Goal: Find specific page/section

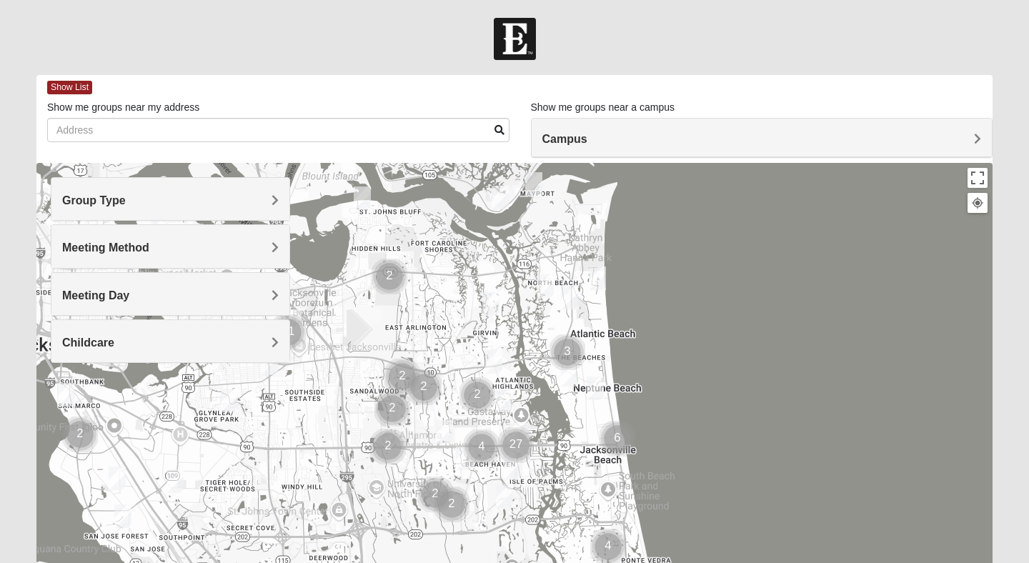
click at [157, 346] on h4 "Childcare" at bounding box center [170, 343] width 217 height 14
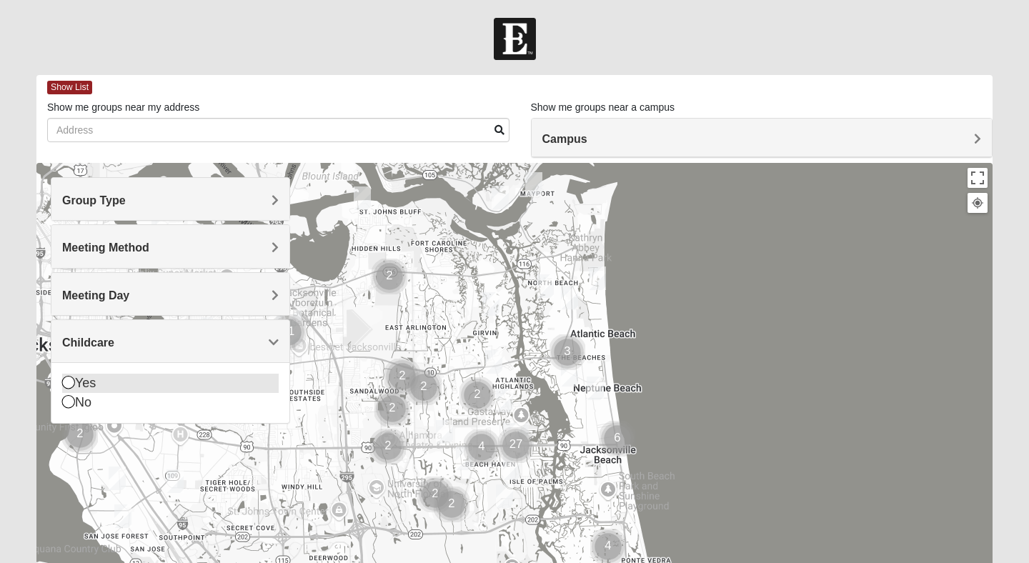
click at [68, 382] on icon at bounding box center [68, 382] width 13 height 13
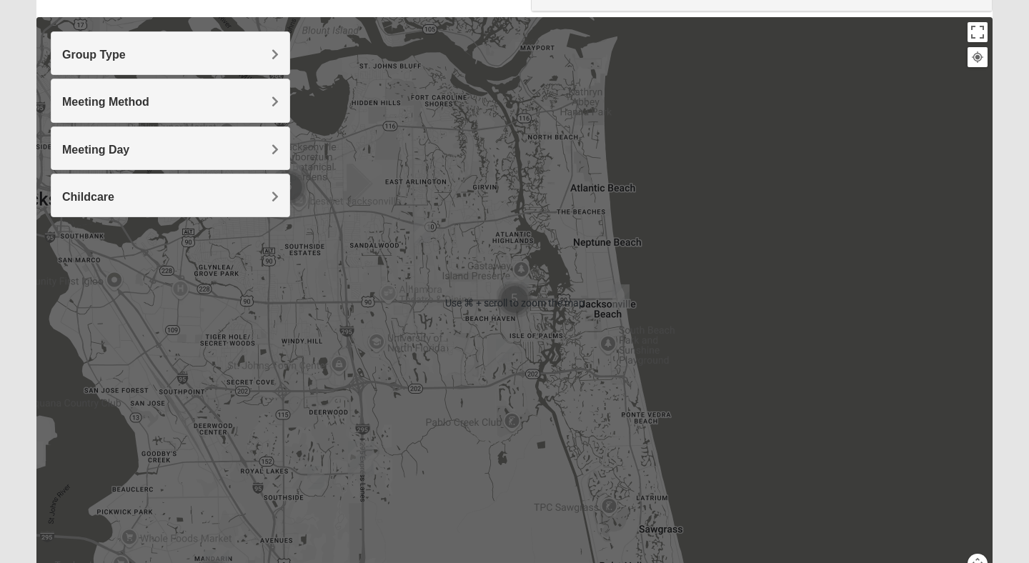
scroll to position [145, 0]
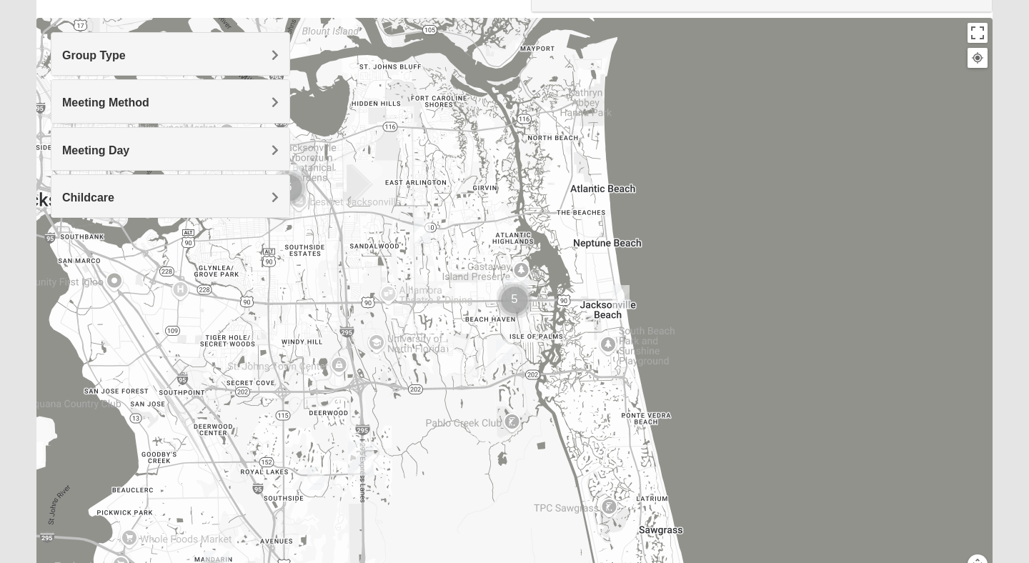
click at [421, 232] on img "Mixed Cross 32246" at bounding box center [422, 232] width 17 height 24
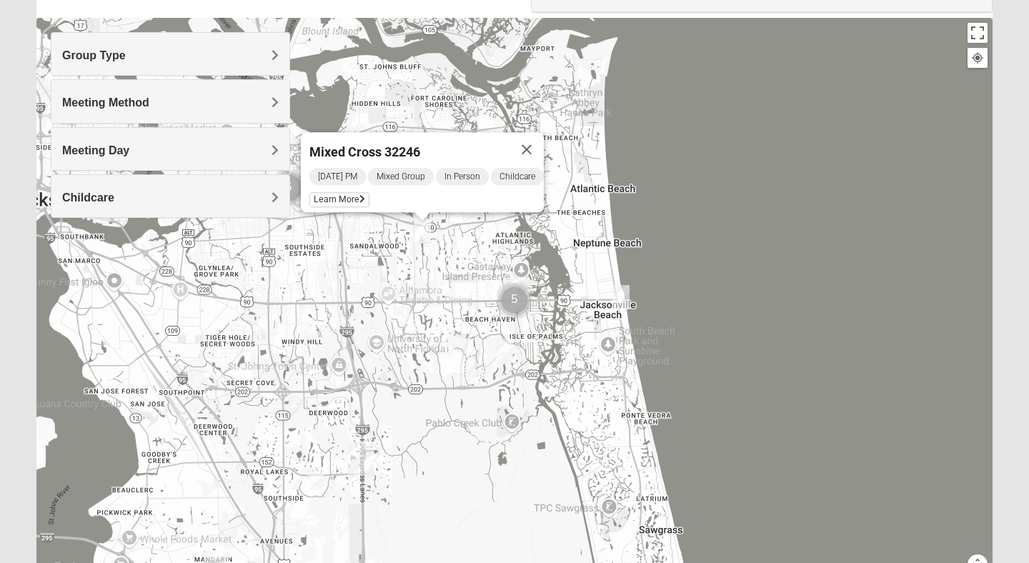
click at [359, 459] on img "Baymeadows" at bounding box center [361, 459] width 26 height 34
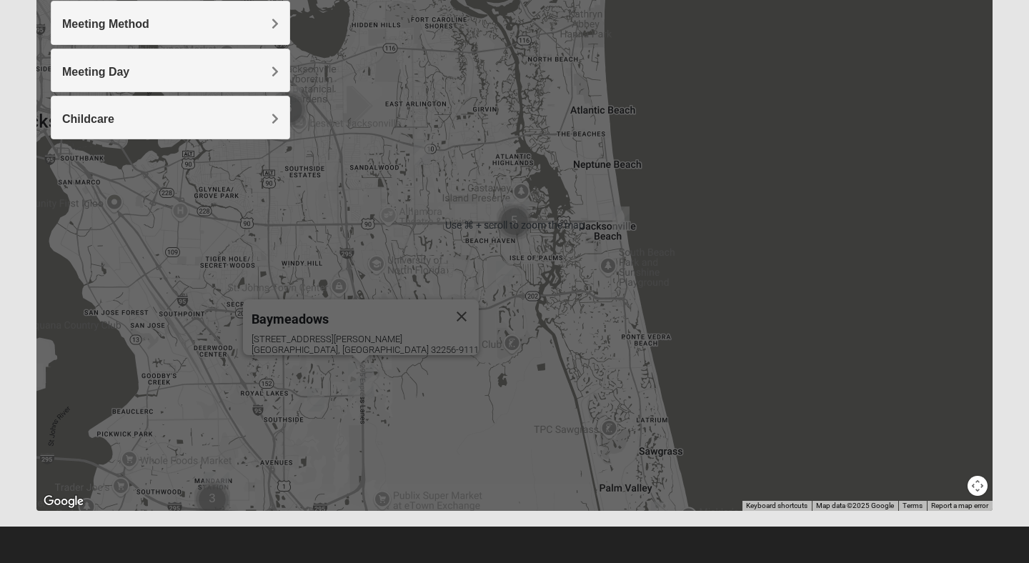
scroll to position [224, 0]
click at [523, 441] on div "Baymeadows [STREET_ADDRESS][PERSON_NAME]" at bounding box center [514, 225] width 956 height 572
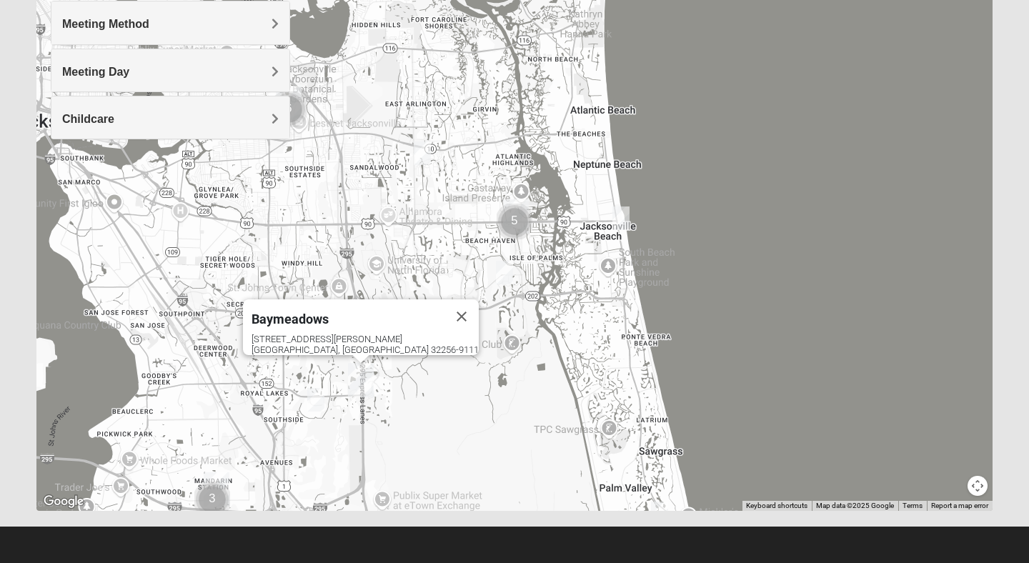
click at [219, 479] on img "Mandarin" at bounding box center [217, 489] width 26 height 34
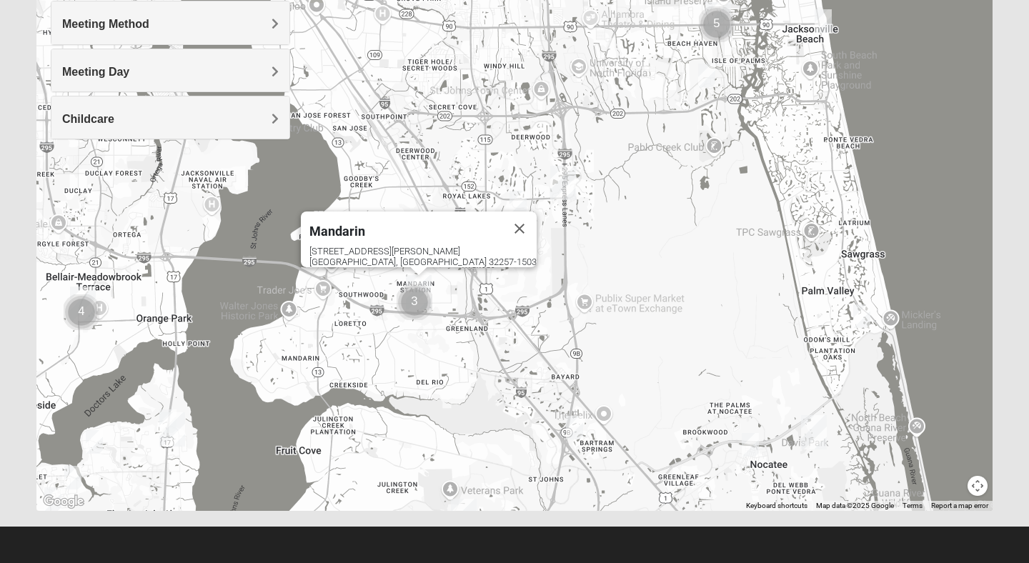
drag, startPoint x: 296, startPoint y: 324, endPoint x: 498, endPoint y: 154, distance: 264.2
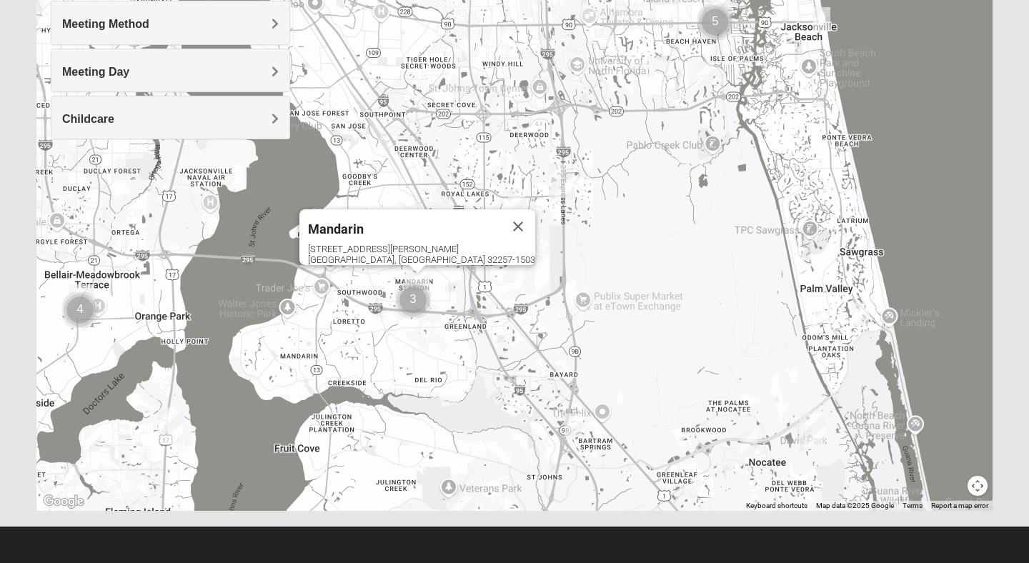
click at [167, 424] on img "Fleming Island" at bounding box center [171, 427] width 26 height 34
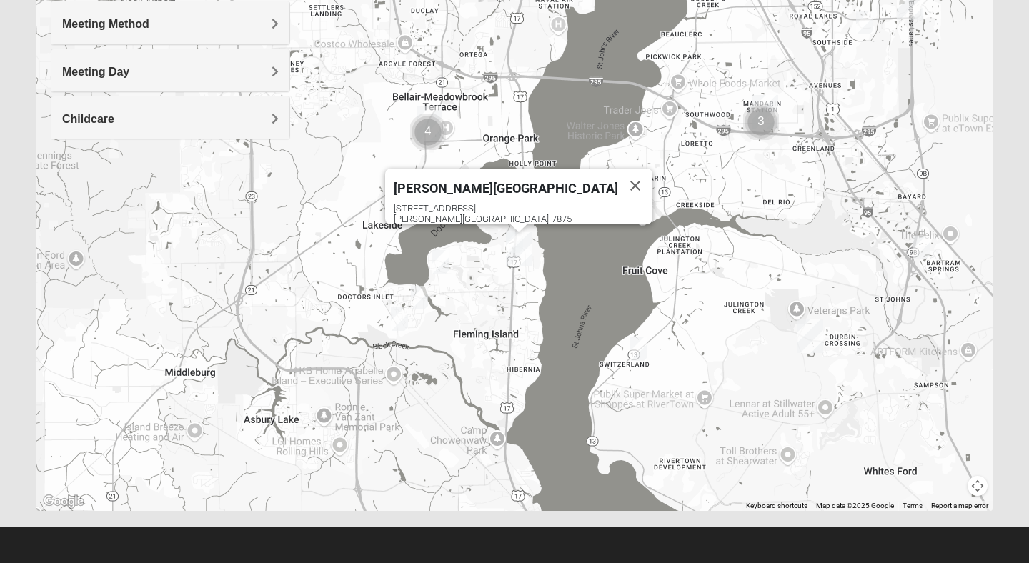
drag, startPoint x: 167, startPoint y: 424, endPoint x: 515, endPoint y: 244, distance: 391.8
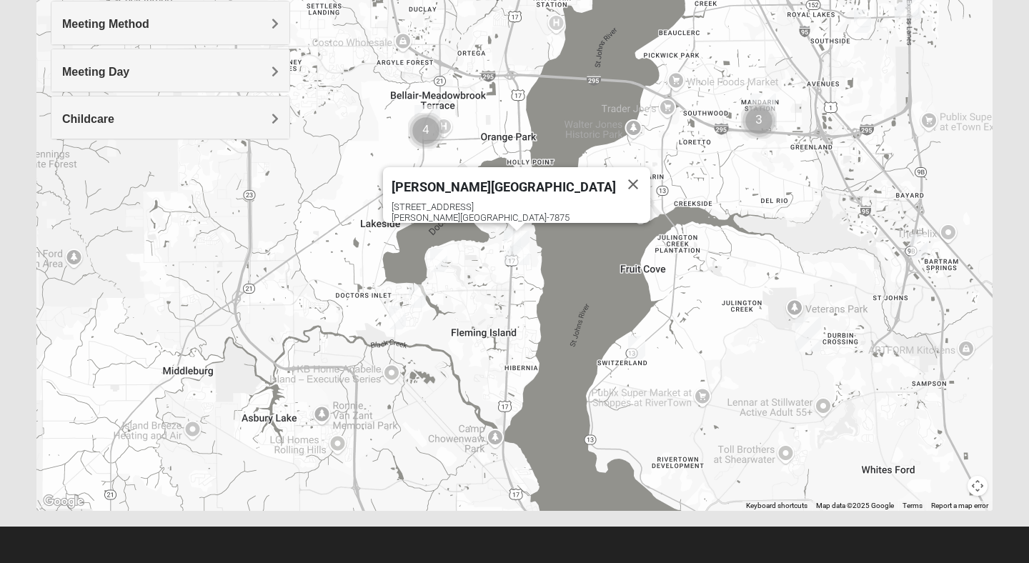
click at [400, 317] on img "Womens New 32068" at bounding box center [397, 318] width 17 height 24
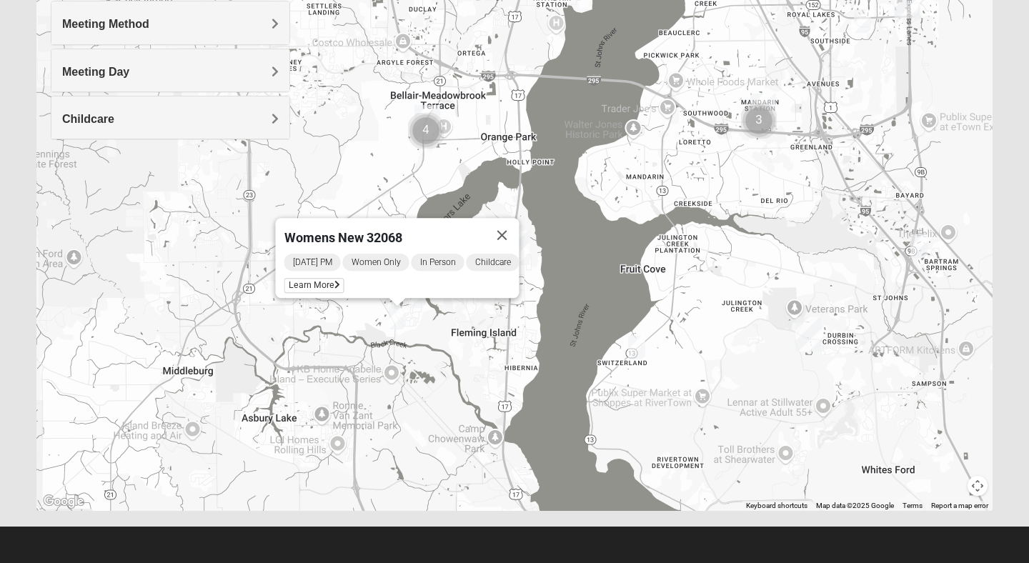
click at [419, 307] on img "Mixed Boger 32068" at bounding box center [417, 296] width 17 height 24
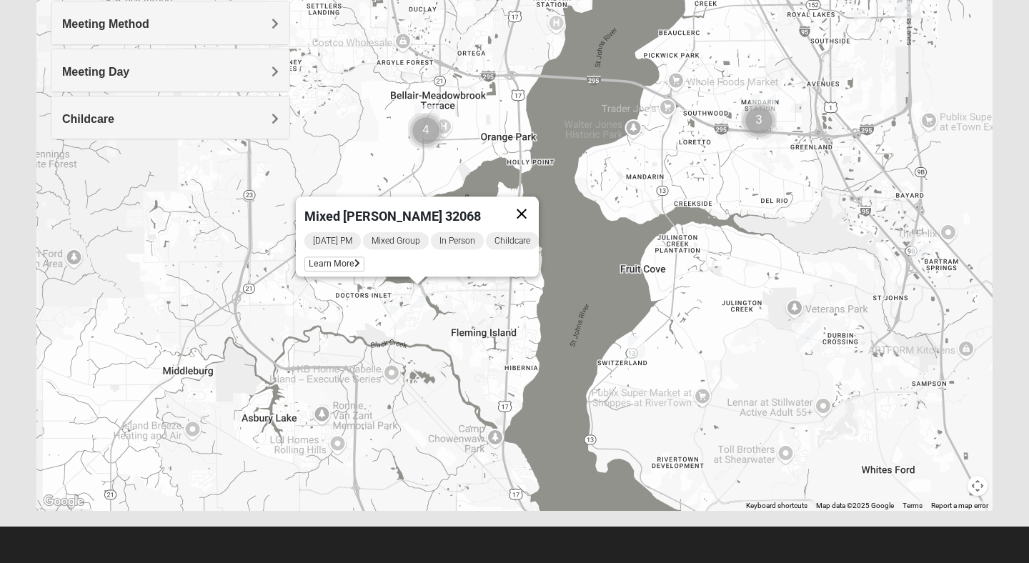
click at [527, 207] on button "Close" at bounding box center [521, 214] width 34 height 34
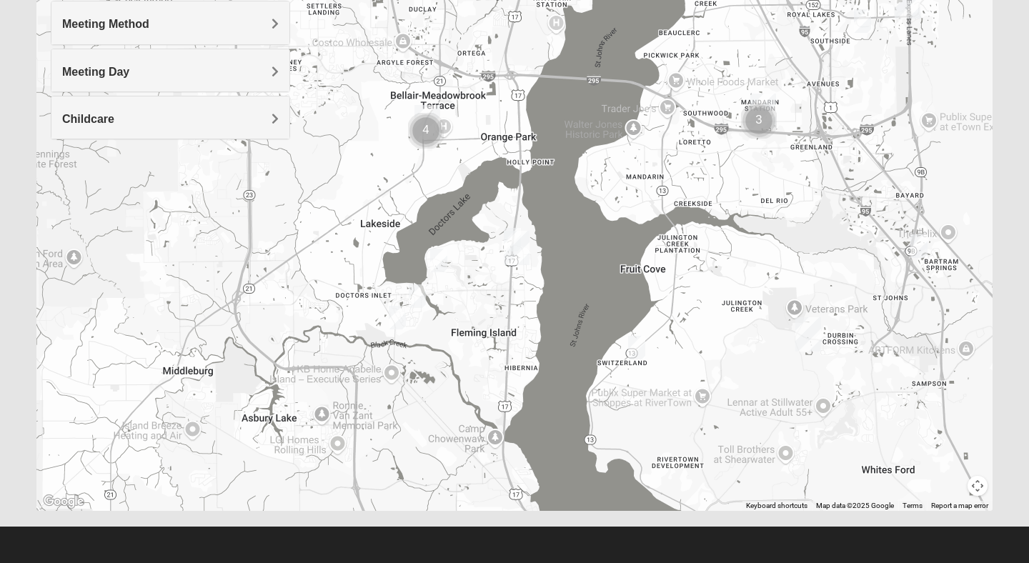
click at [437, 266] on img "Mixed Sims 32003" at bounding box center [438, 261] width 17 height 24
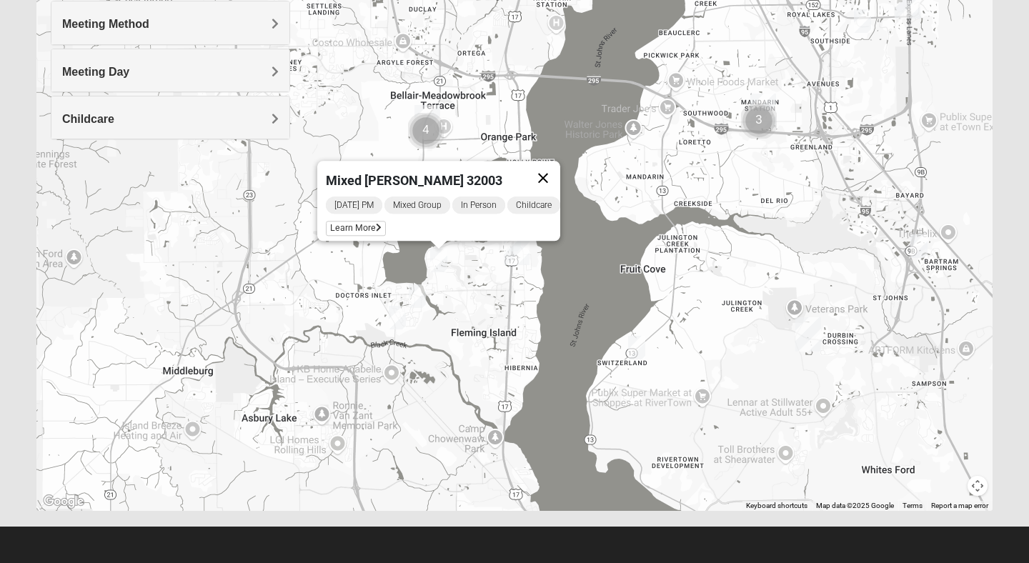
click at [553, 167] on button "Close" at bounding box center [543, 178] width 34 height 34
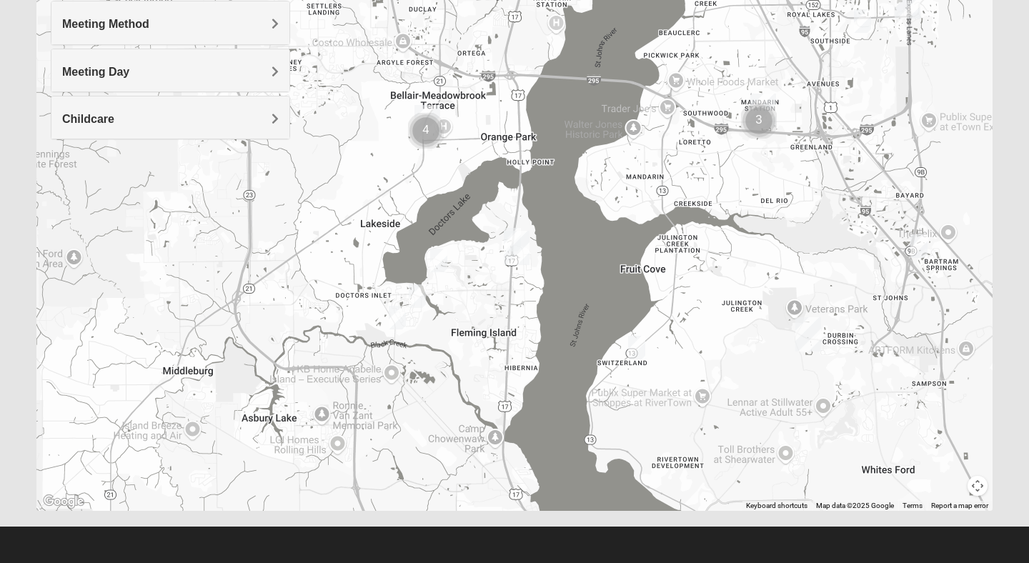
click at [515, 246] on img "Fleming Island" at bounding box center [517, 248] width 26 height 34
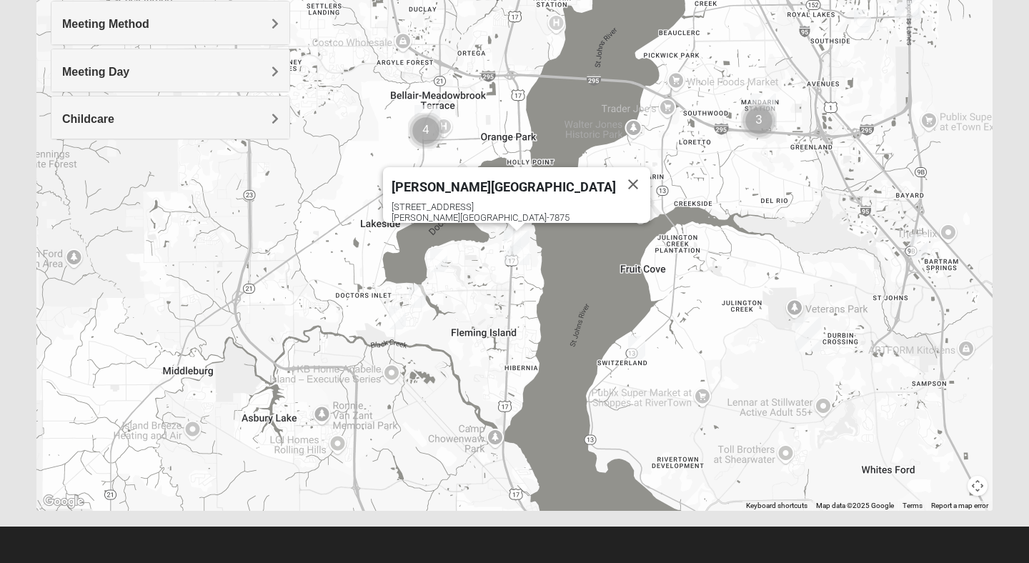
click at [426, 134] on img "Cluster of 4 groups" at bounding box center [426, 131] width 36 height 36
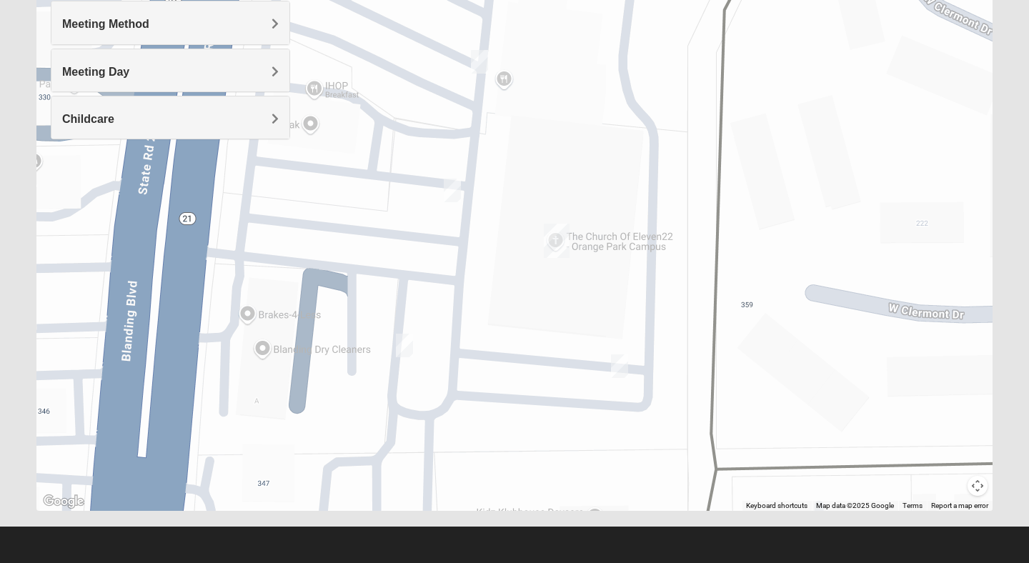
click at [480, 71] on img "On Campus Mixed Frakes 32073" at bounding box center [479, 62] width 17 height 24
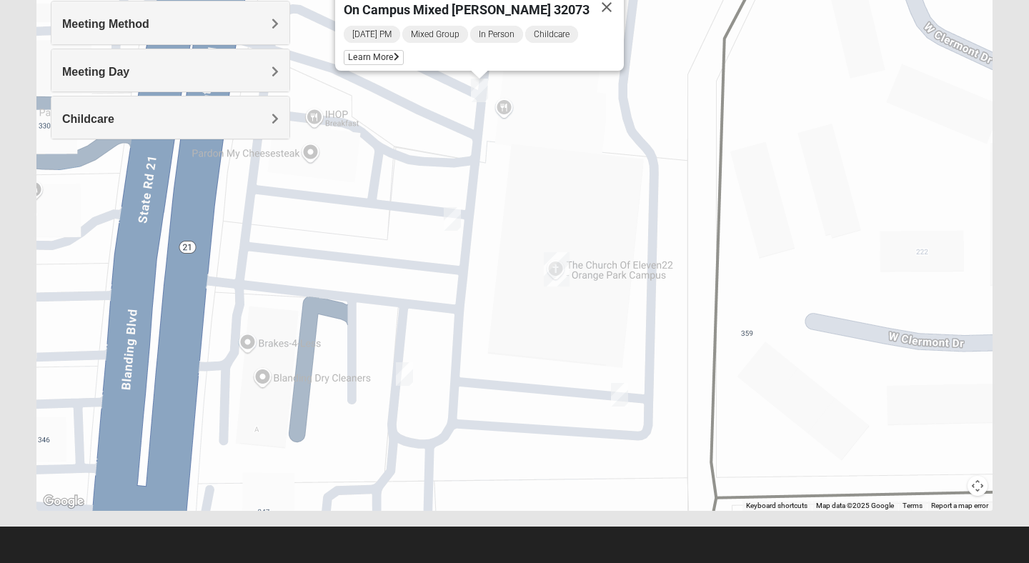
click at [452, 220] on img "On Campus Mixed Mitchell 32073" at bounding box center [452, 219] width 17 height 24
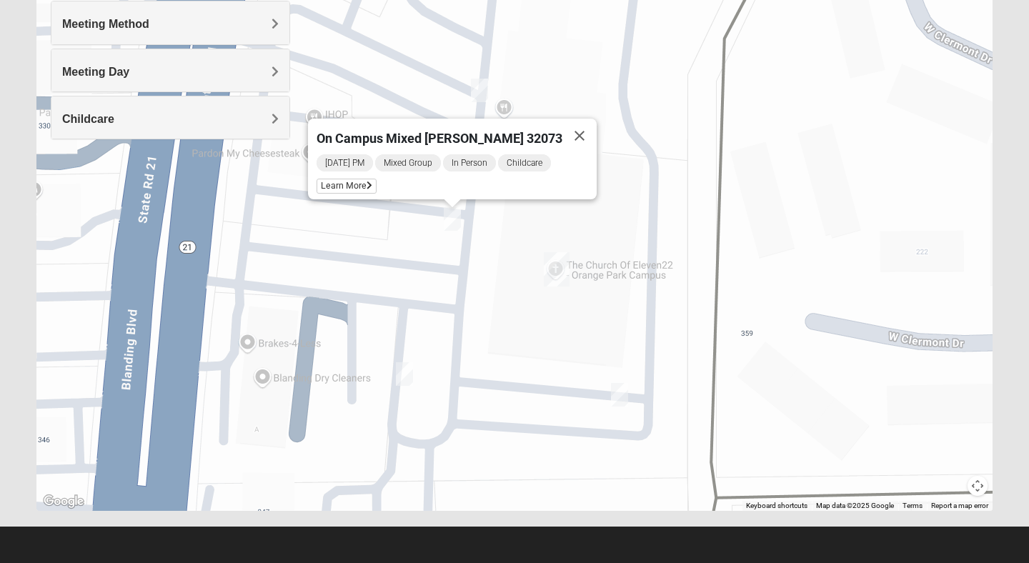
click at [402, 374] on img "On Campus Mixed Mauldin 32073" at bounding box center [404, 374] width 17 height 24
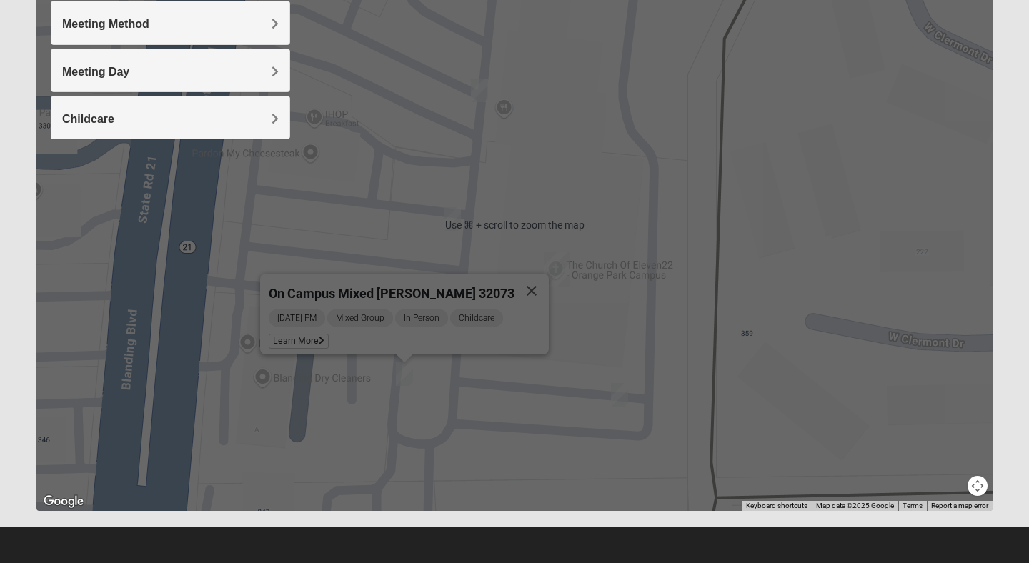
click at [616, 389] on img "On Campus Mens Ferreira 32073" at bounding box center [619, 395] width 17 height 24
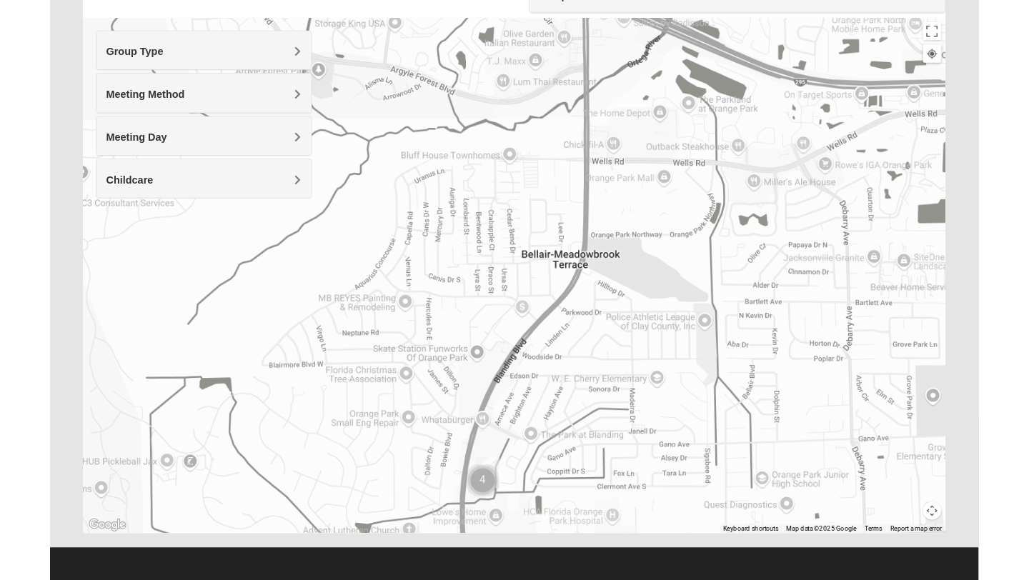
scroll to position [207, 0]
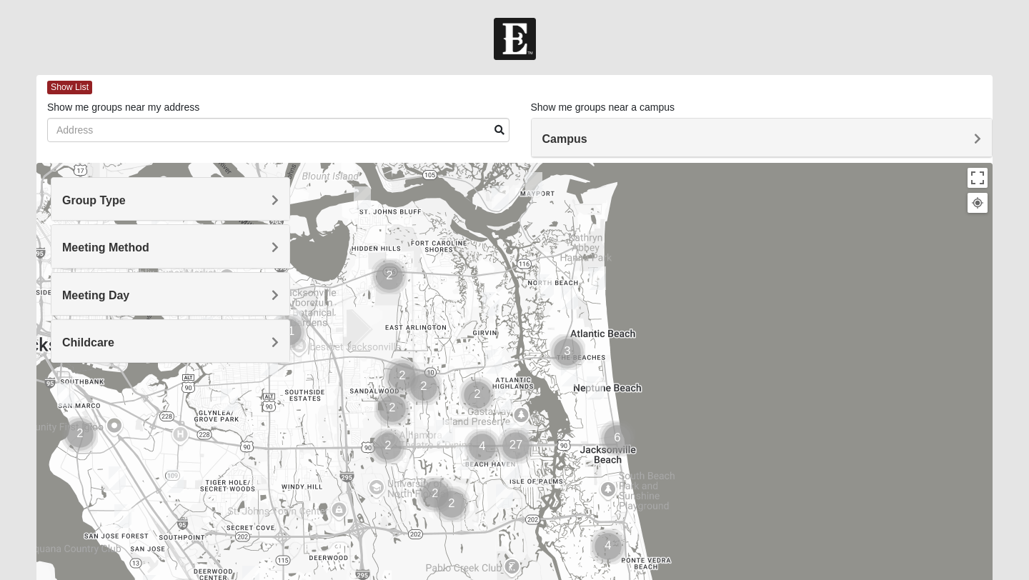
click at [391, 447] on img "Cluster of 2 groups" at bounding box center [388, 447] width 36 height 36
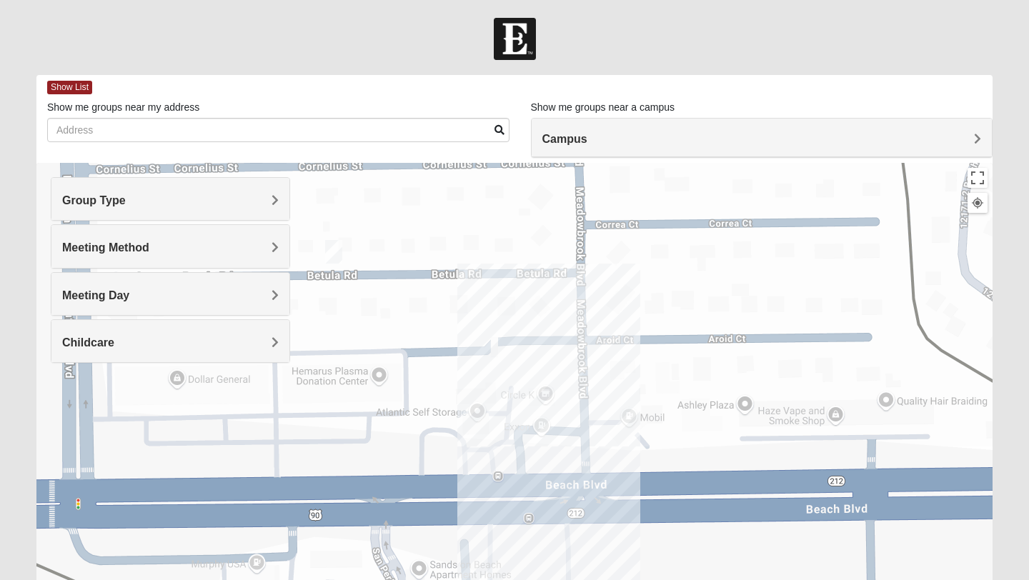
click at [336, 253] on img "Womens Campanella/Harnek 32246" at bounding box center [333, 252] width 17 height 24
